Goal: Navigation & Orientation: Find specific page/section

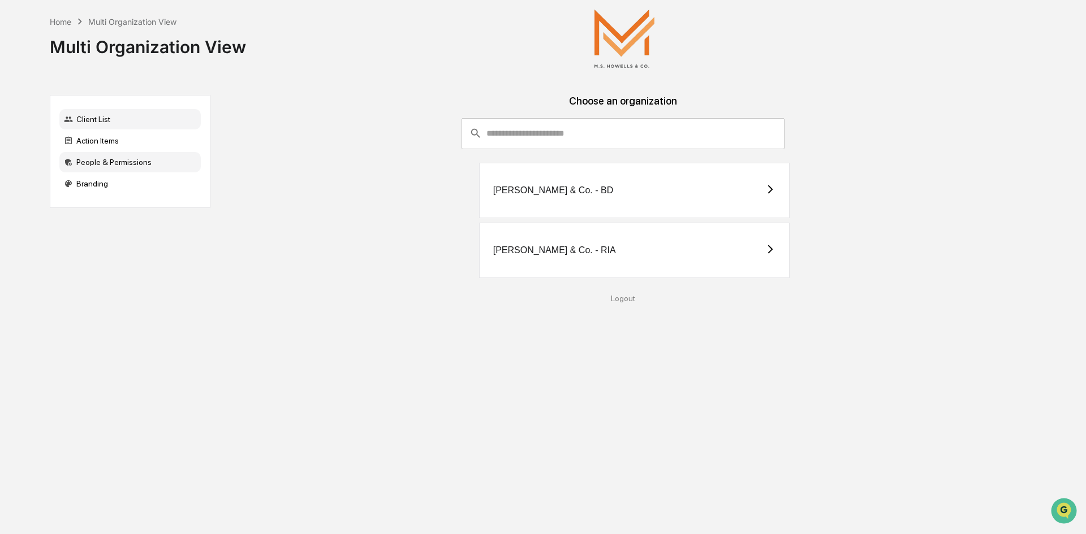
click at [125, 162] on div "People & Permissions" at bounding box center [129, 162] width 141 height 20
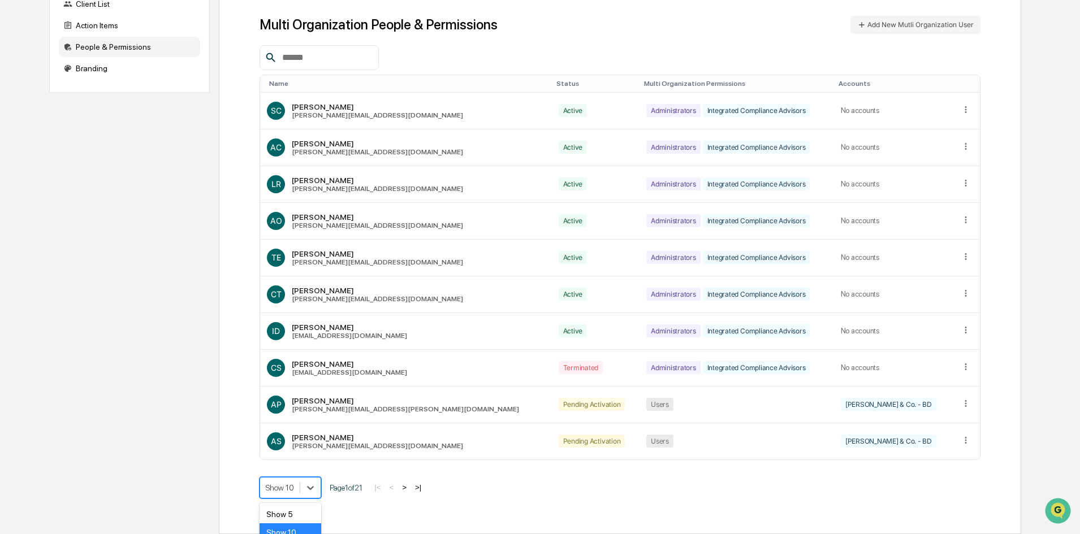
scroll to position [179, 0]
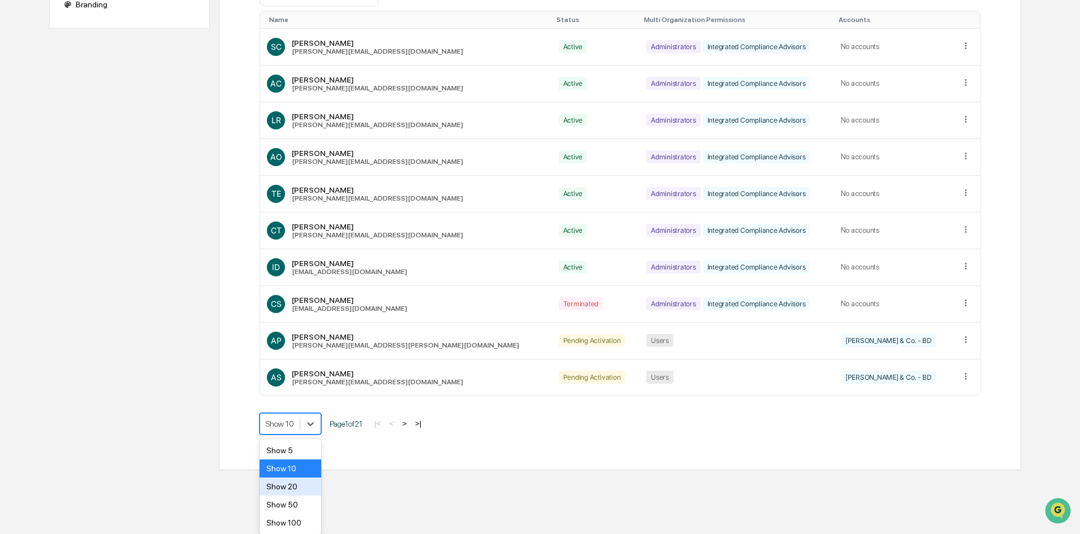
click at [283, 470] on body "Home Multi Organization View Multi Organization View Client List Action Items P…" at bounding box center [540, 146] width 1080 height 650
click at [286, 524] on div "Show 100" at bounding box center [291, 523] width 62 height 18
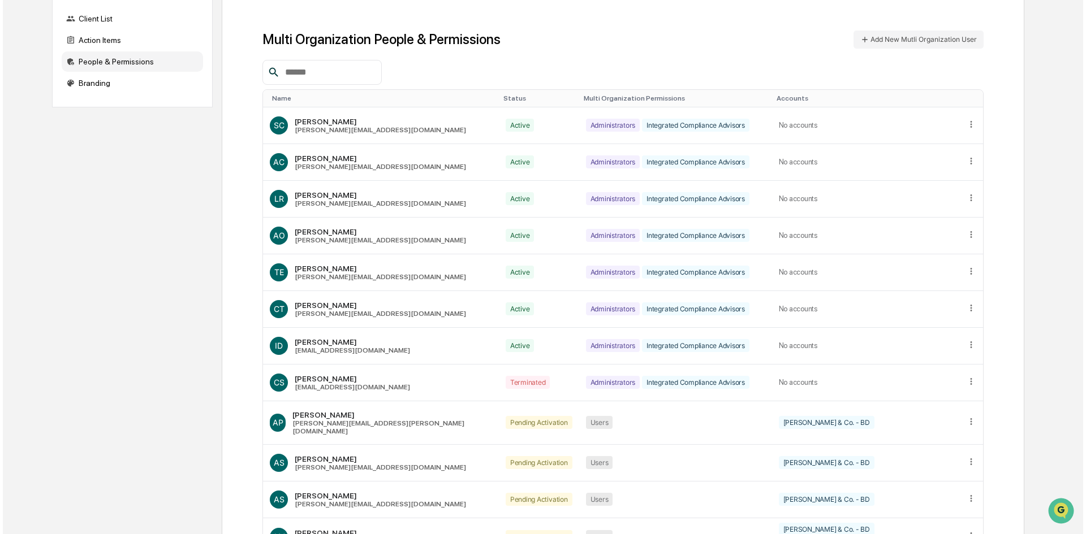
scroll to position [0, 0]
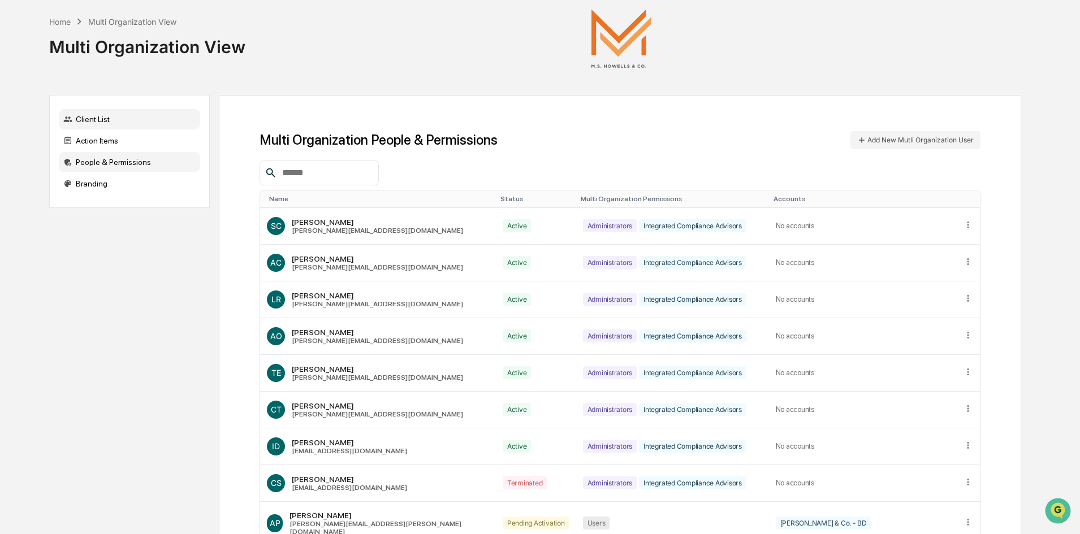
click at [89, 116] on div "Client List" at bounding box center [129, 119] width 141 height 20
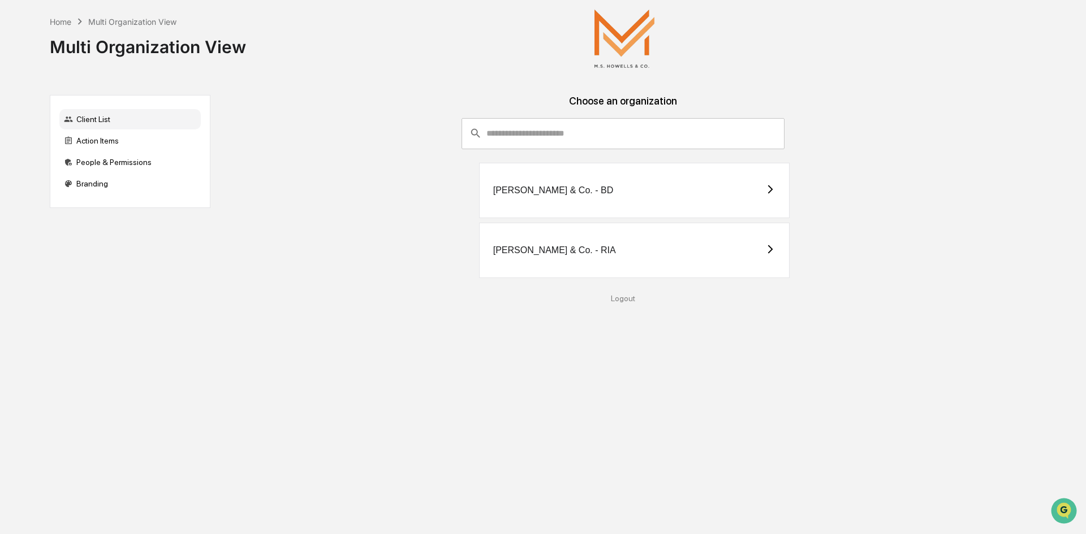
click at [554, 191] on div "[PERSON_NAME] & Co. - BD" at bounding box center [553, 190] width 120 height 10
click at [658, 253] on div "[PERSON_NAME] & Co. - RIA" at bounding box center [634, 250] width 311 height 55
click at [705, 190] on div "[PERSON_NAME] & Co. - BD" at bounding box center [634, 190] width 311 height 55
